Goal: Information Seeking & Learning: Learn about a topic

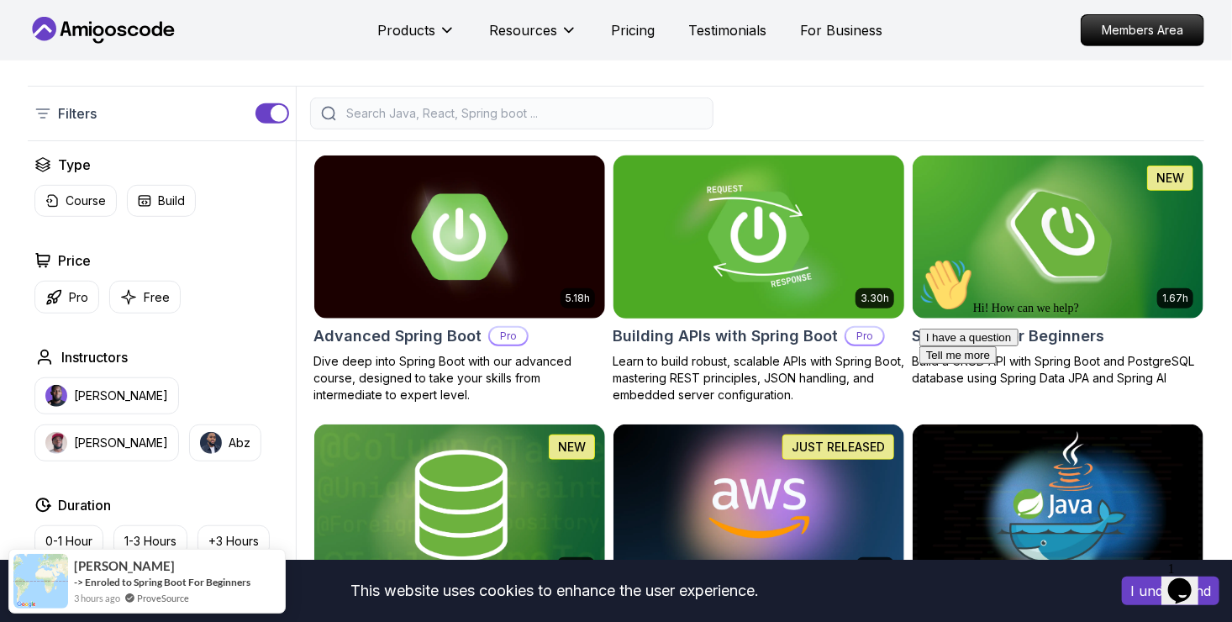
scroll to position [336, 0]
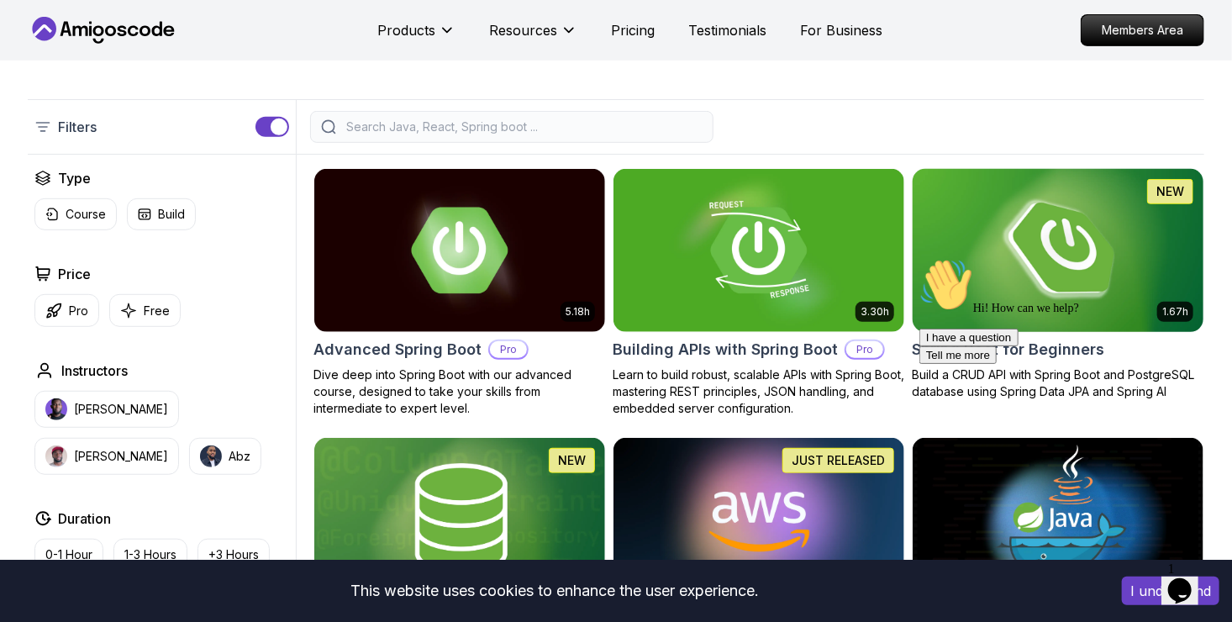
click at [985, 245] on img at bounding box center [1057, 250] width 305 height 171
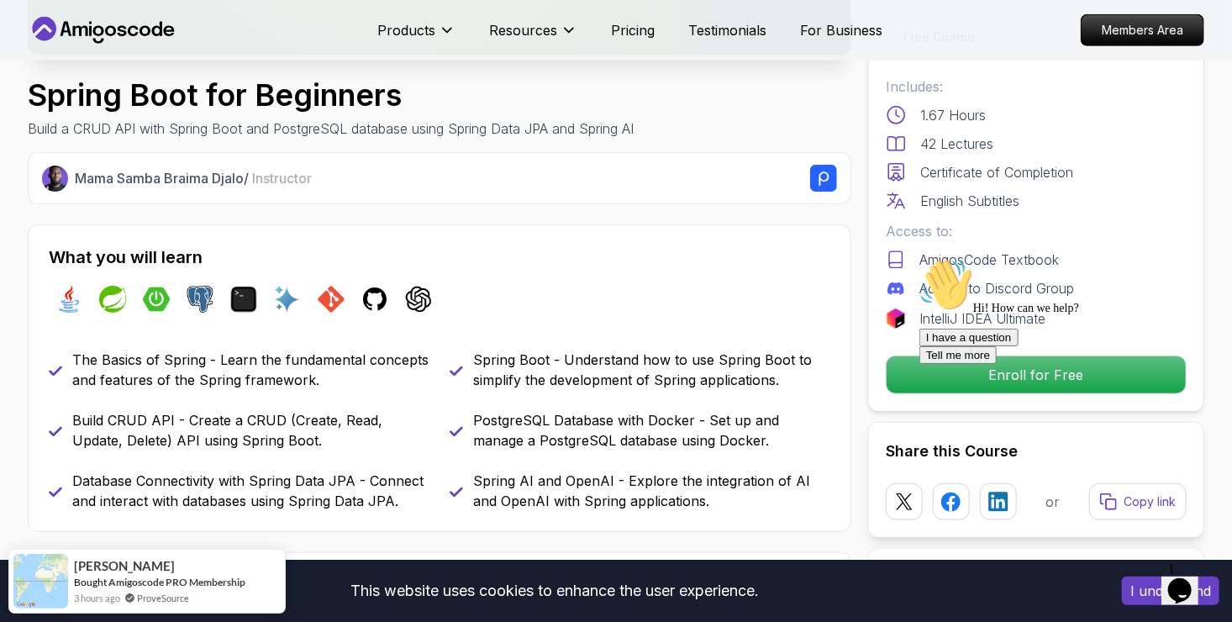
scroll to position [588, 0]
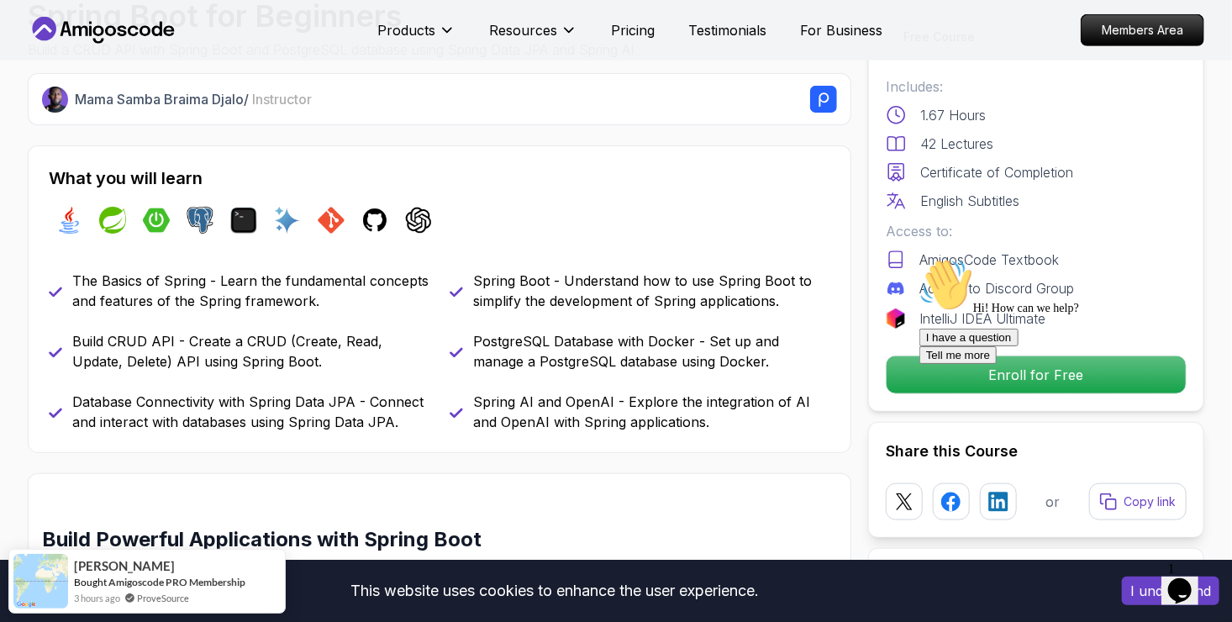
click at [933, 363] on div "Hi! How can we help? I have a question Tell me more" at bounding box center [1069, 310] width 303 height 106
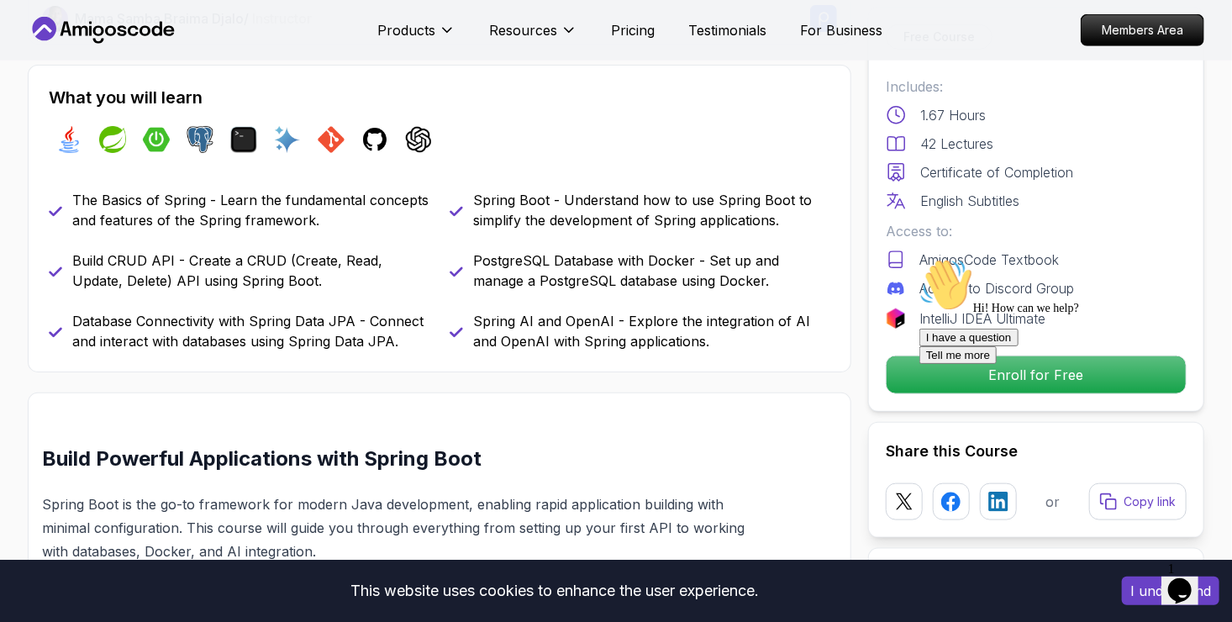
scroll to position [924, 0]
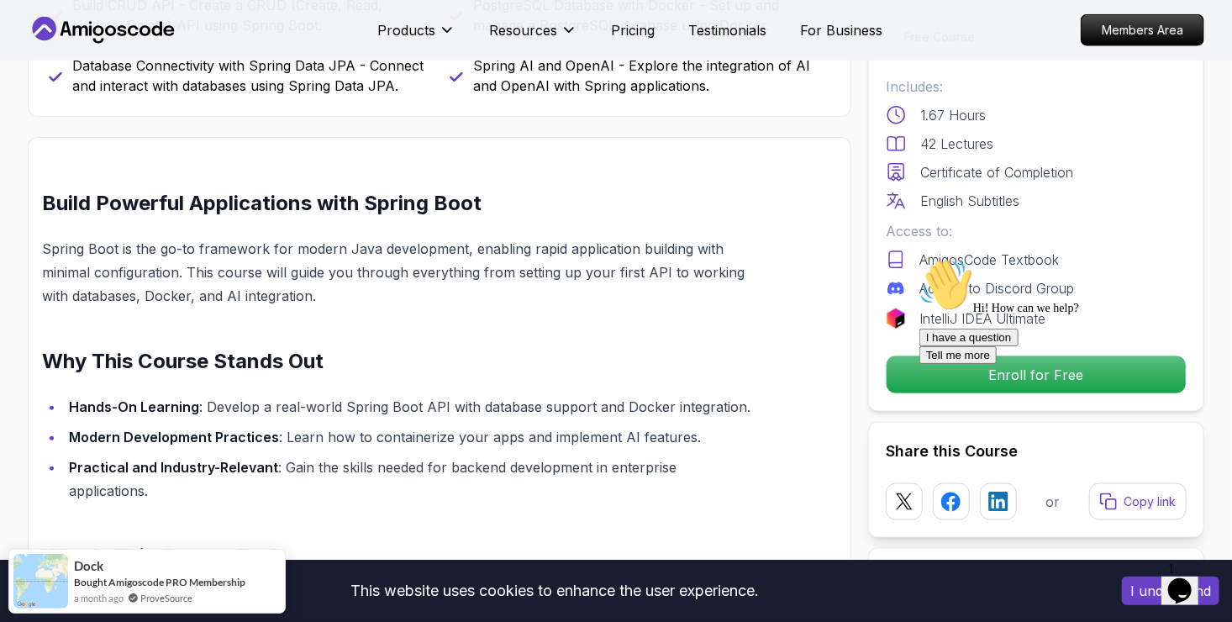
click at [970, 257] on div at bounding box center [1069, 257] width 303 height 0
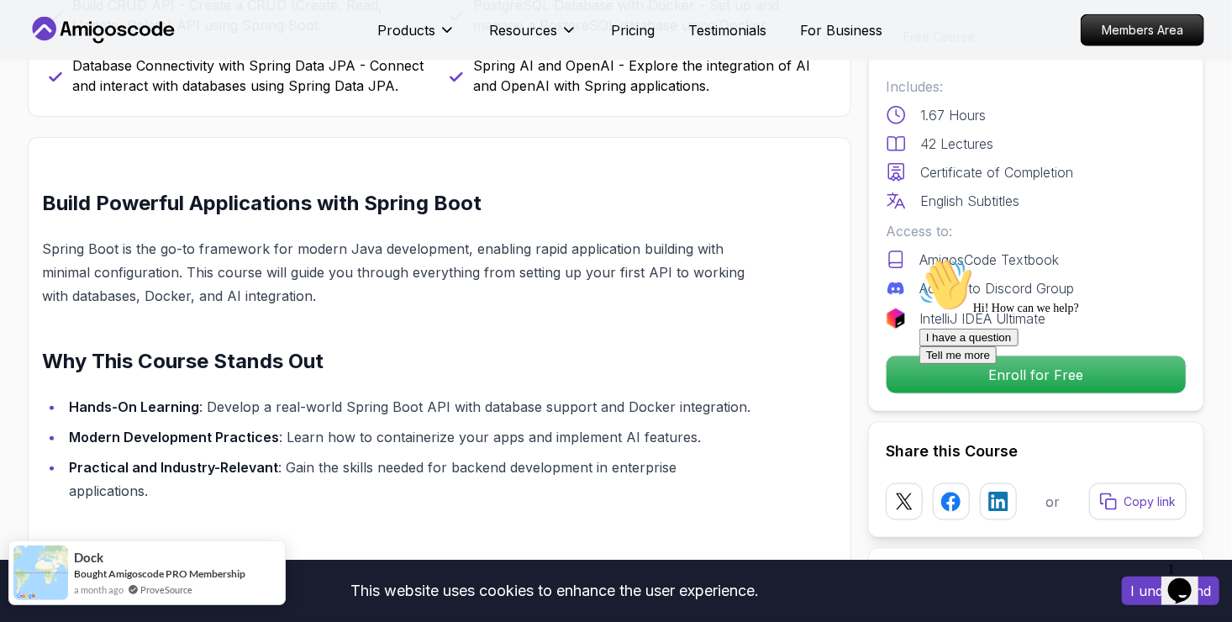
click at [256, 591] on div "Dock Bought Amigoscode PRO Membership a month ago ProveSource" at bounding box center [146, 572] width 277 height 65
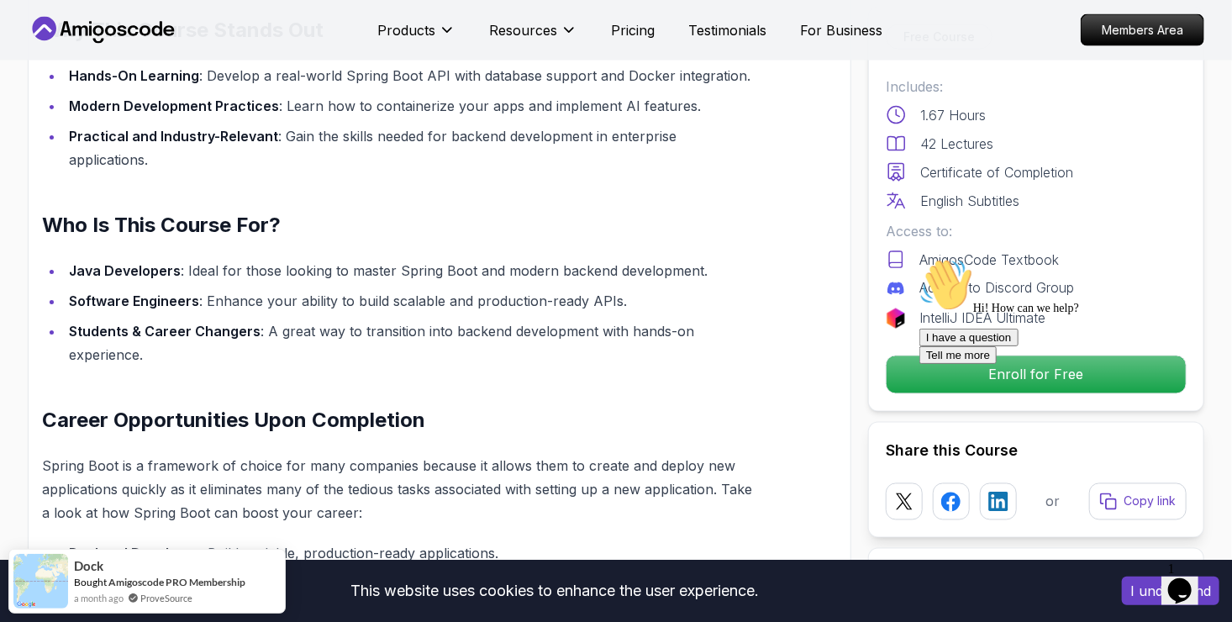
scroll to position [1260, 0]
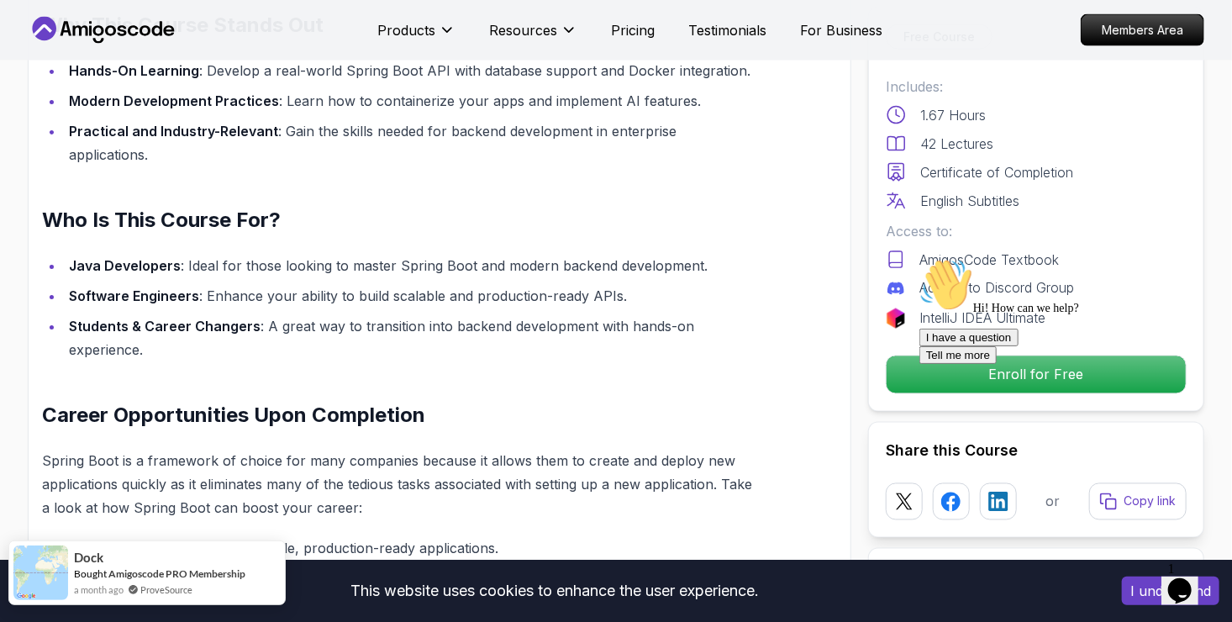
click at [229, 588] on div "a month ago ProveSource" at bounding box center [159, 589] width 171 height 14
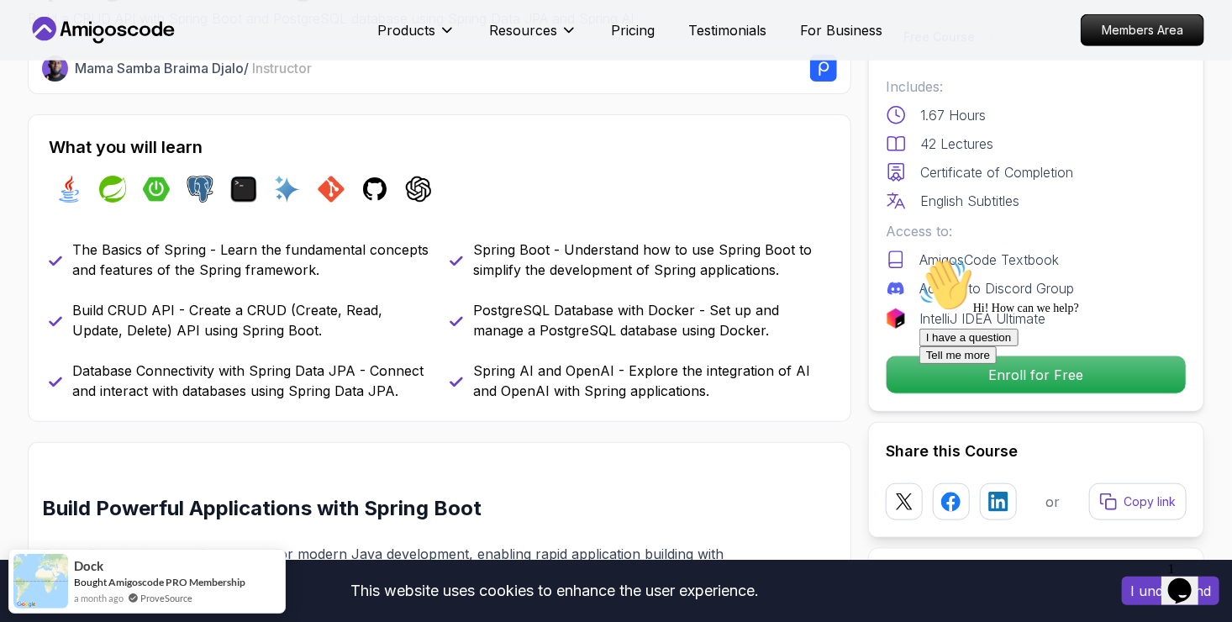
scroll to position [588, 0]
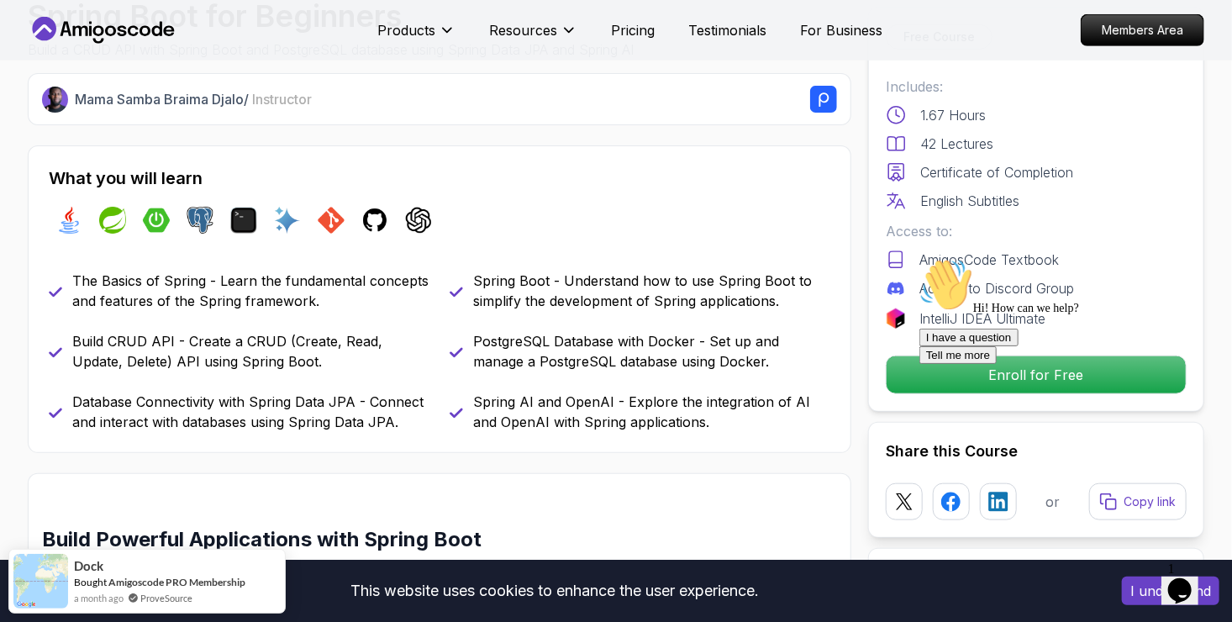
click at [1183, 586] on icon "$i18n('chat', 'chat_widget')" at bounding box center [1179, 589] width 24 height 25
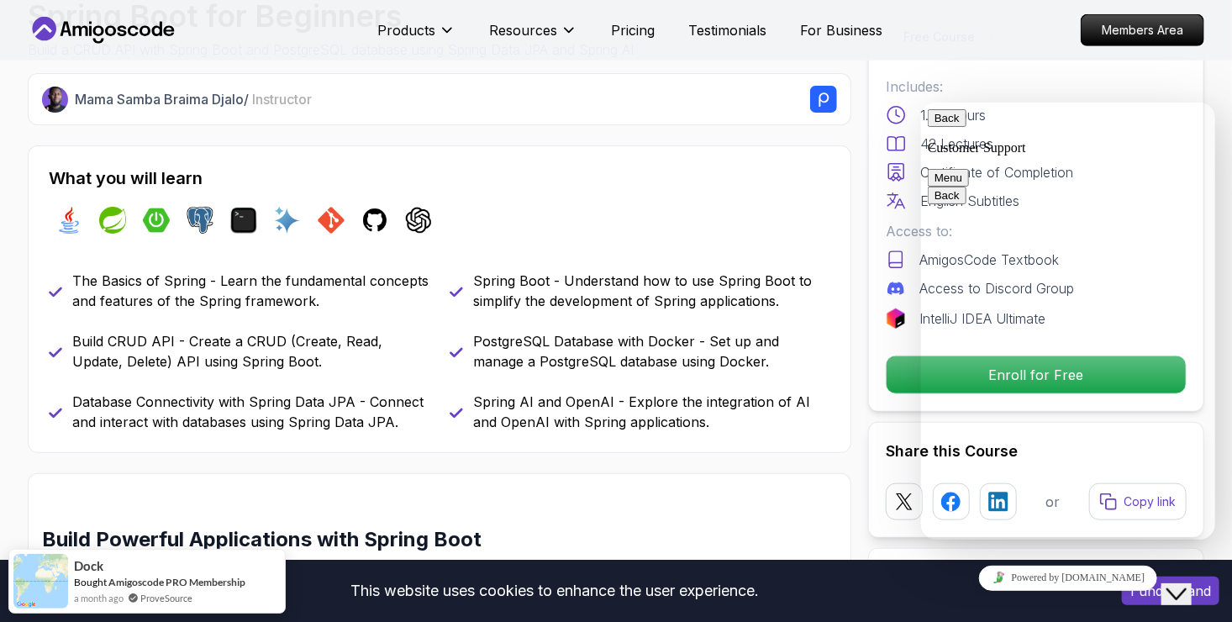
click at [633, 233] on div "java spring spring-boot postgres terminal ai git github chatgpt" at bounding box center [439, 220] width 781 height 47
click at [968, 168] on button "Menu" at bounding box center [947, 177] width 41 height 18
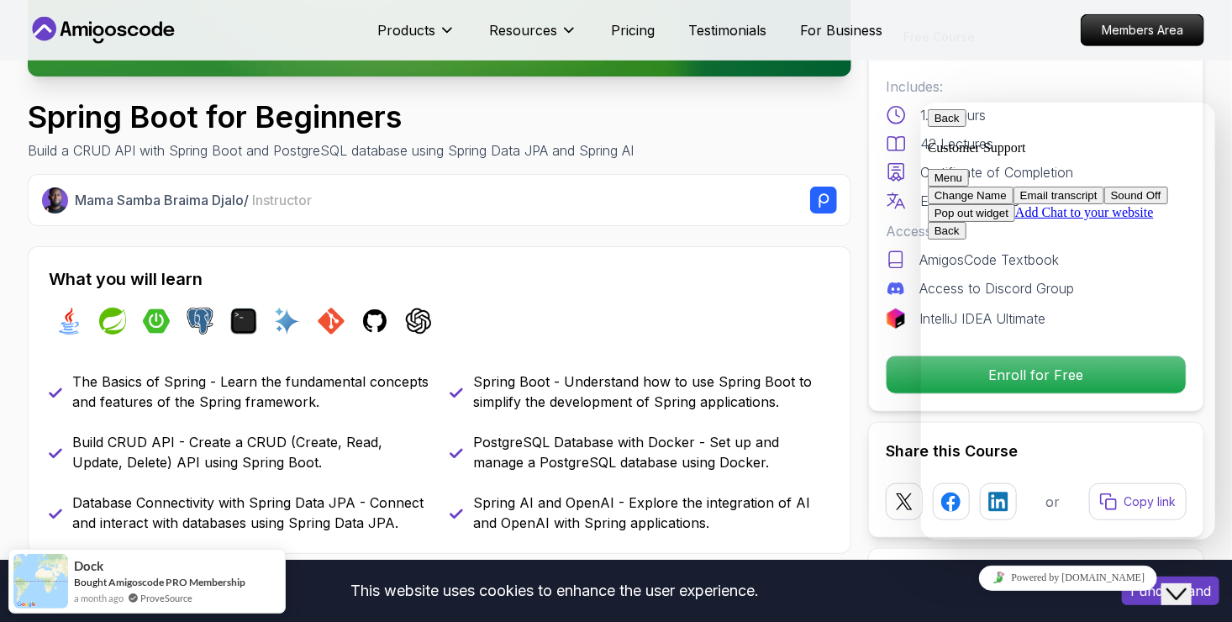
scroll to position [252, 0]
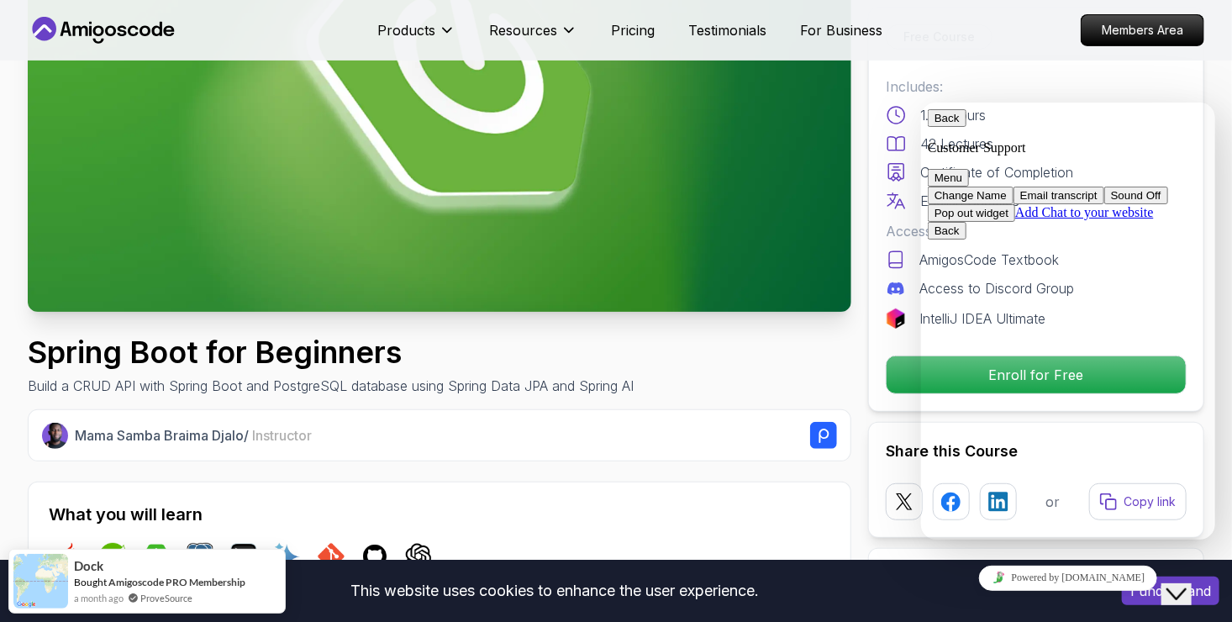
click at [718, 392] on div "Spring Boot for Beginners Build a CRUD API with Spring Boot and PostgreSQL data…" at bounding box center [440, 365] width 824 height 61
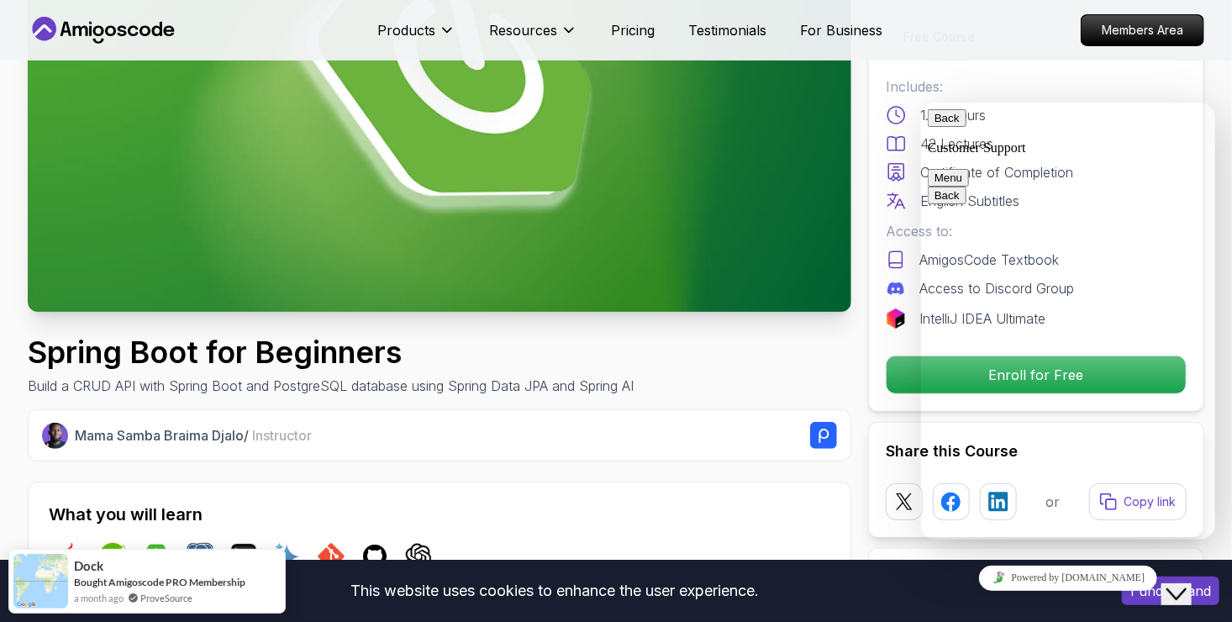
click at [944, 118] on button "Back" at bounding box center [946, 117] width 39 height 18
click at [771, 423] on div "Mama Samba Braima Djalo / Instructor" at bounding box center [456, 435] width 762 height 27
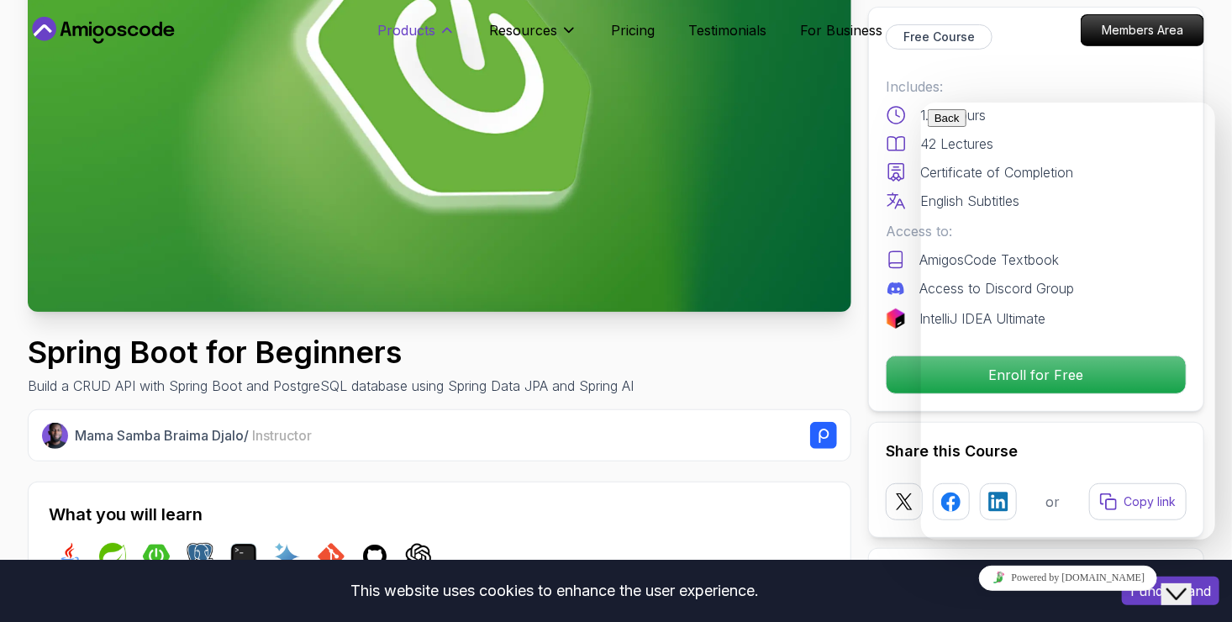
click at [392, 25] on p "Products" at bounding box center [406, 30] width 58 height 20
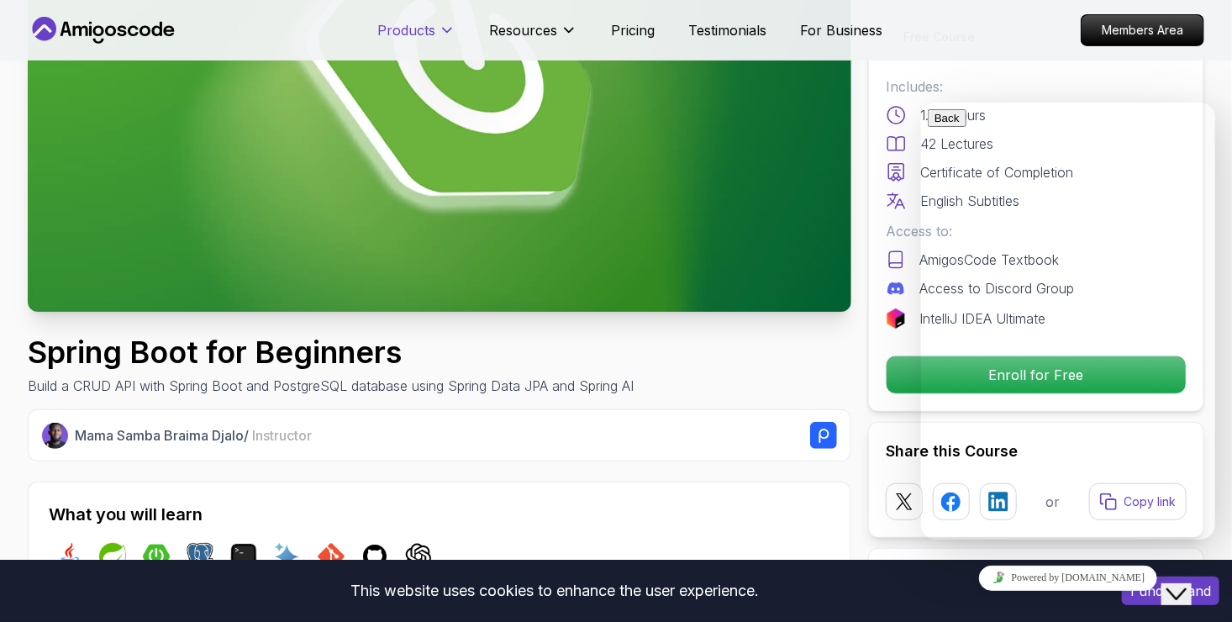
click at [394, 25] on p "Products" at bounding box center [406, 30] width 58 height 20
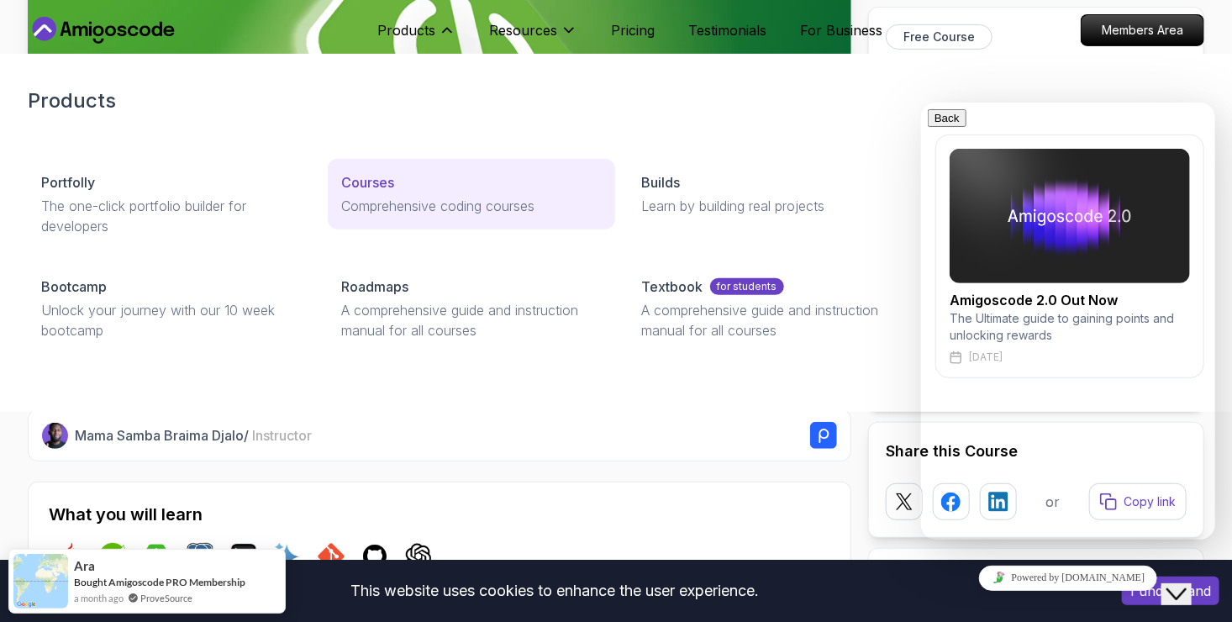
click at [371, 178] on p "Courses" at bounding box center [367, 182] width 53 height 20
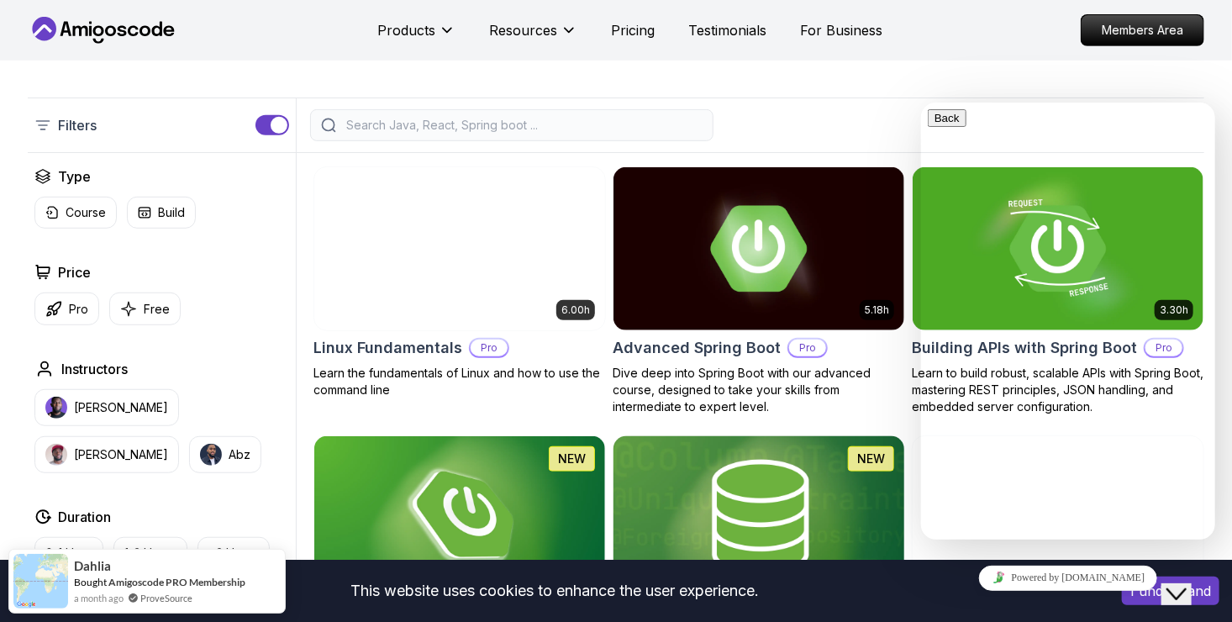
scroll to position [588, 0]
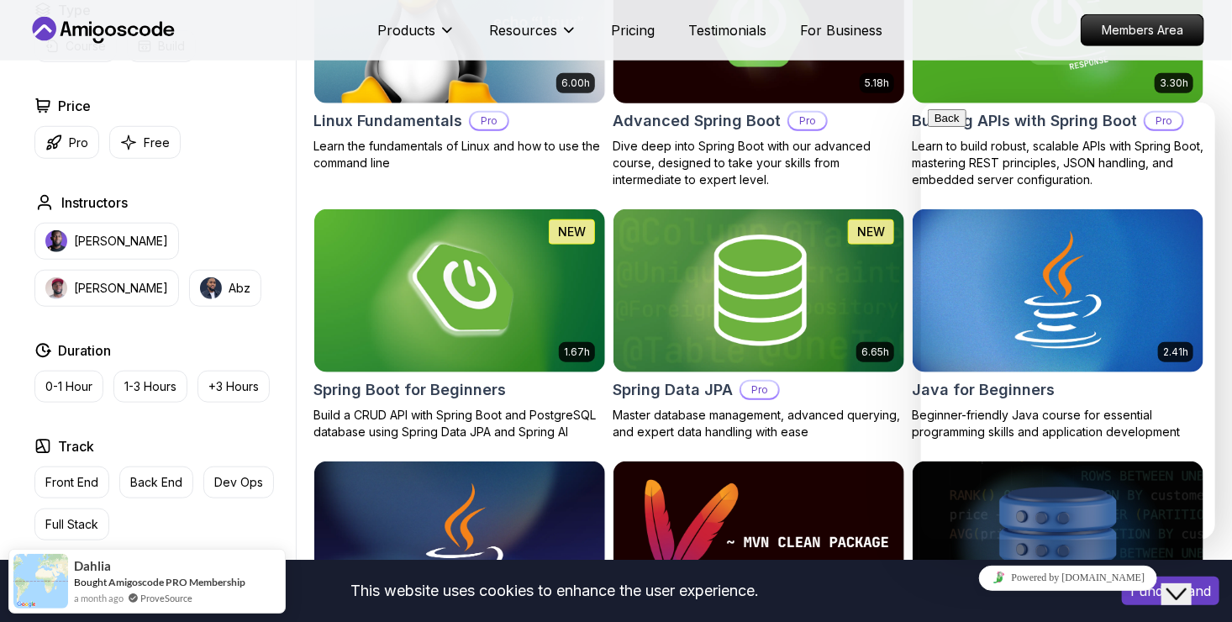
click at [778, 139] on p "Dive deep into Spring Boot with our advanced course, designed to take your skil…" at bounding box center [759, 163] width 292 height 50
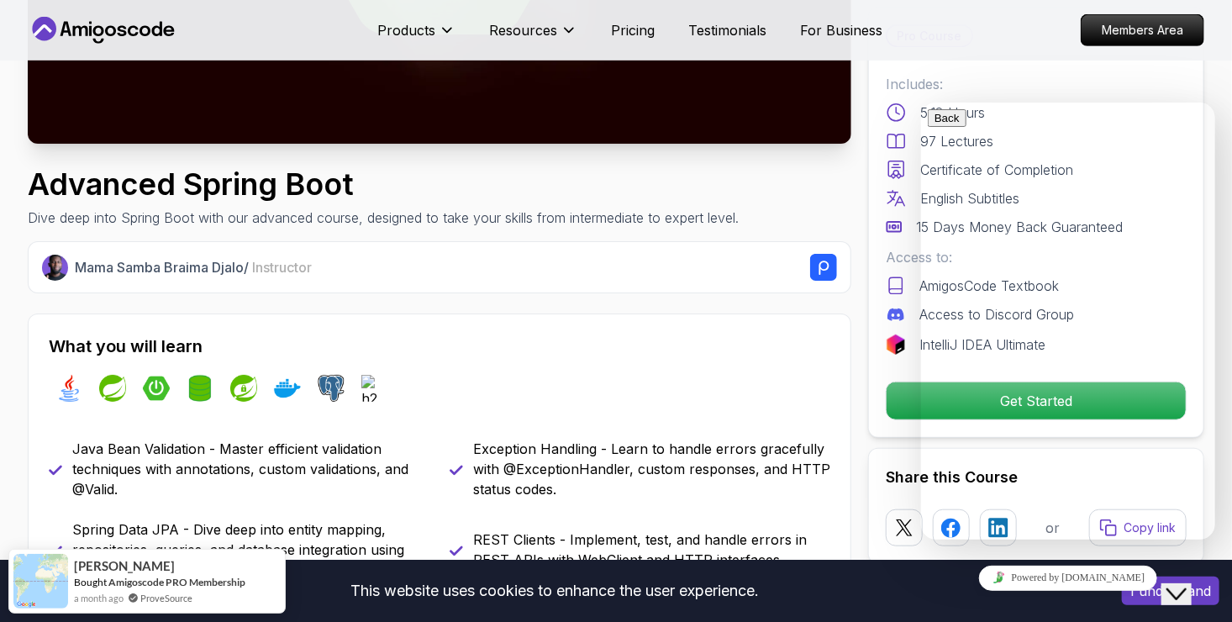
scroll to position [2, 0]
click at [1178, 583] on icon "Close Chat This icon closes the chat window." at bounding box center [1176, 593] width 20 height 20
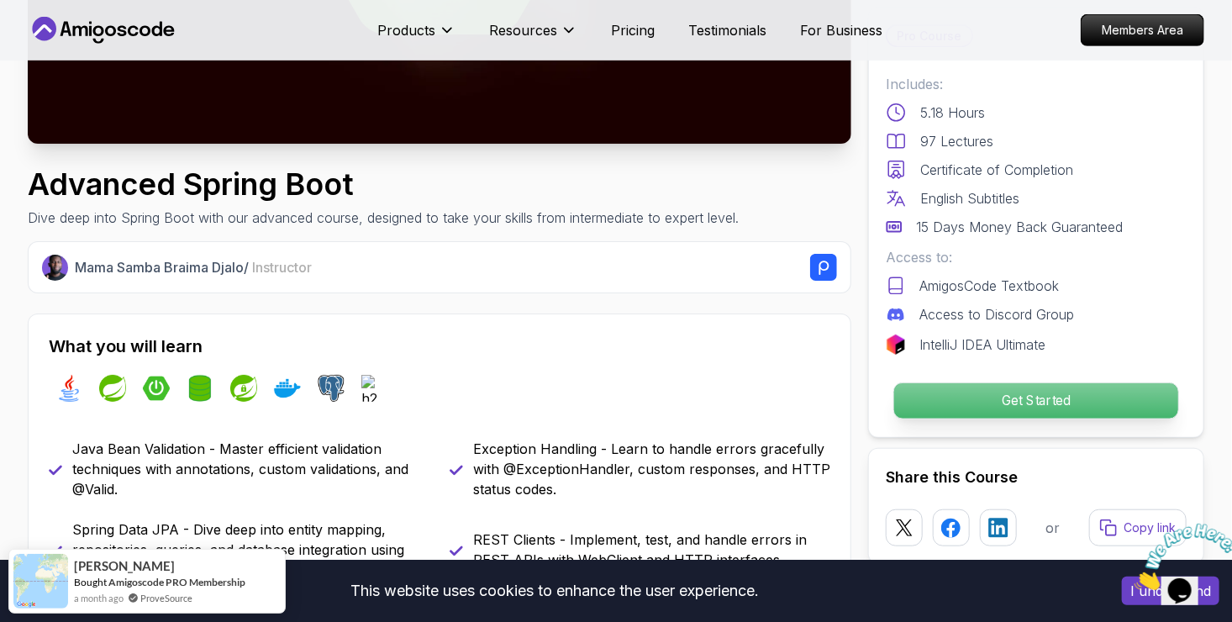
click at [1045, 397] on p "Get Started" at bounding box center [1036, 400] width 284 height 35
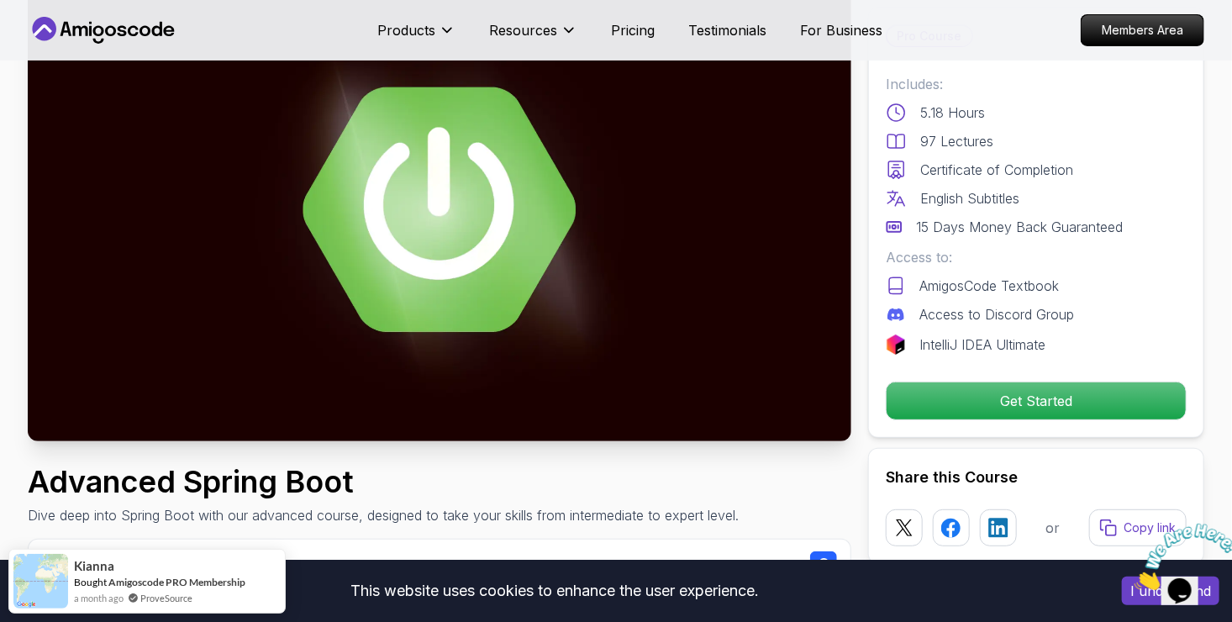
scroll to position [0, 0]
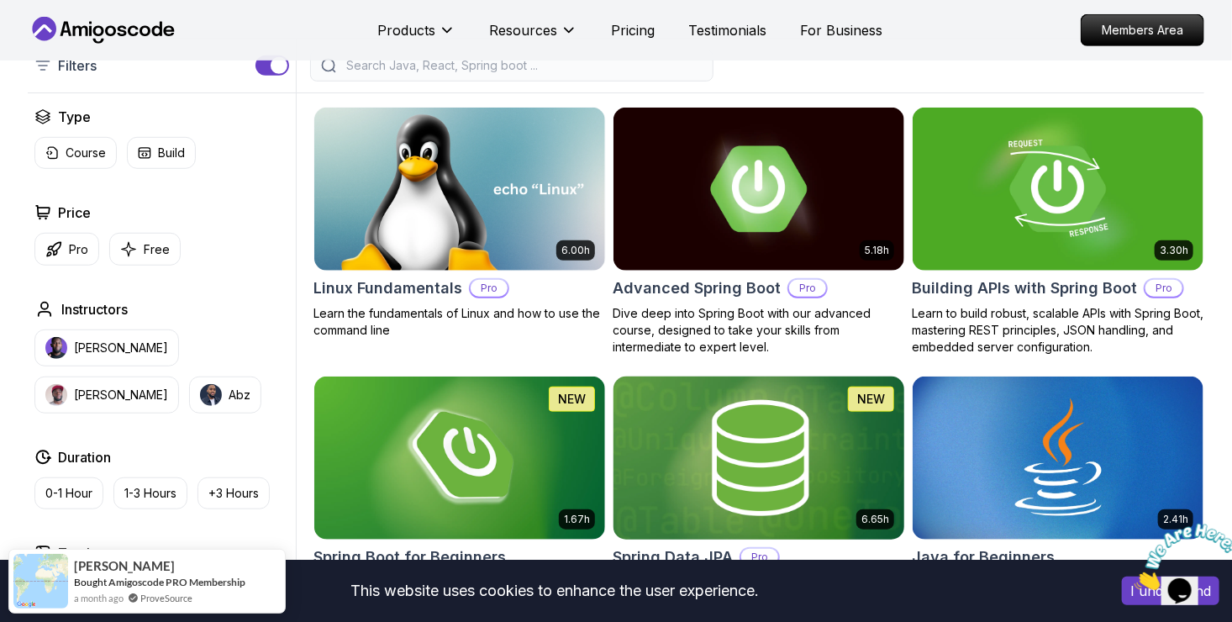
scroll to position [420, 0]
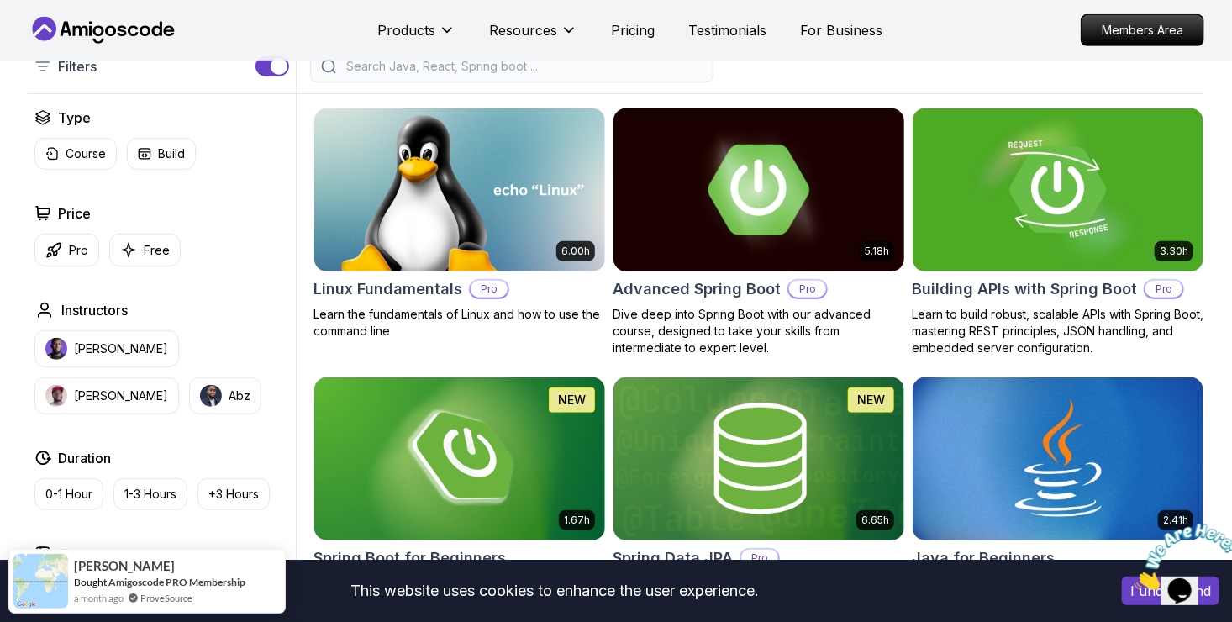
click at [827, 312] on p "Dive deep into Spring Boot with our advanced course, designed to take your skil…" at bounding box center [759, 331] width 292 height 50
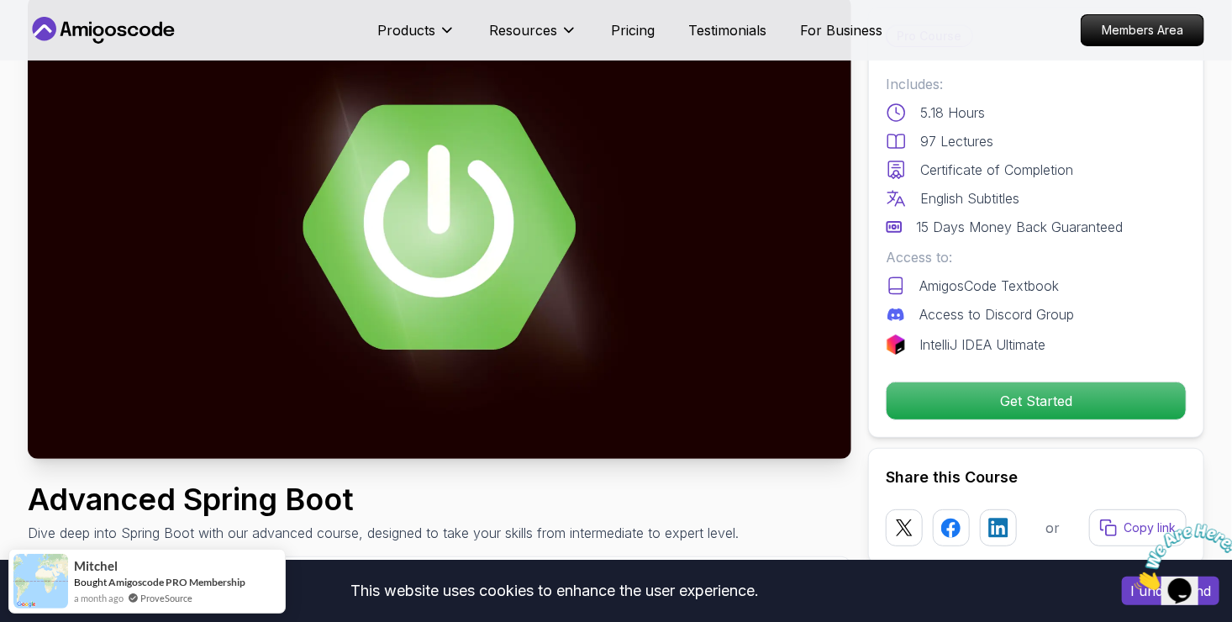
scroll to position [84, 0]
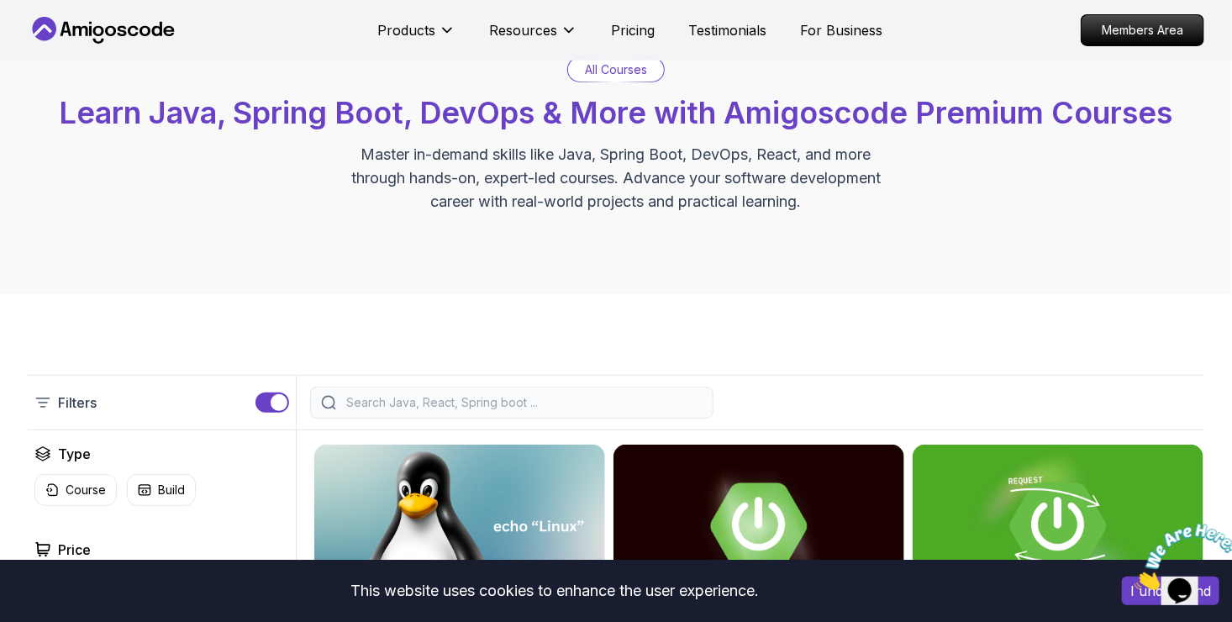
scroll to position [420, 0]
